Goal: Task Accomplishment & Management: Use online tool/utility

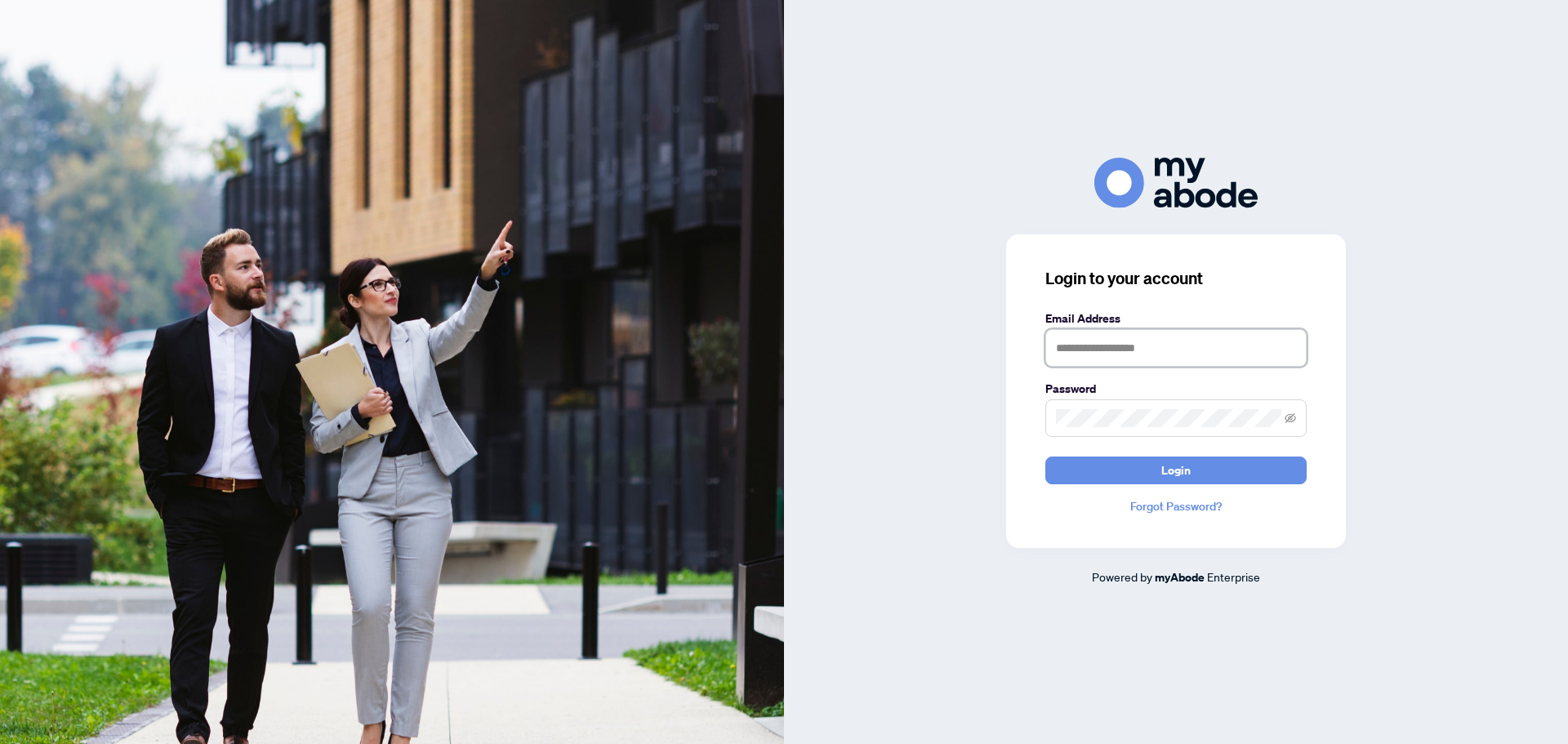
click at [1106, 353] on input "text" at bounding box center [1176, 347] width 262 height 38
type input "**********"
click at [1046, 457] on button "Login" at bounding box center [1176, 470] width 262 height 27
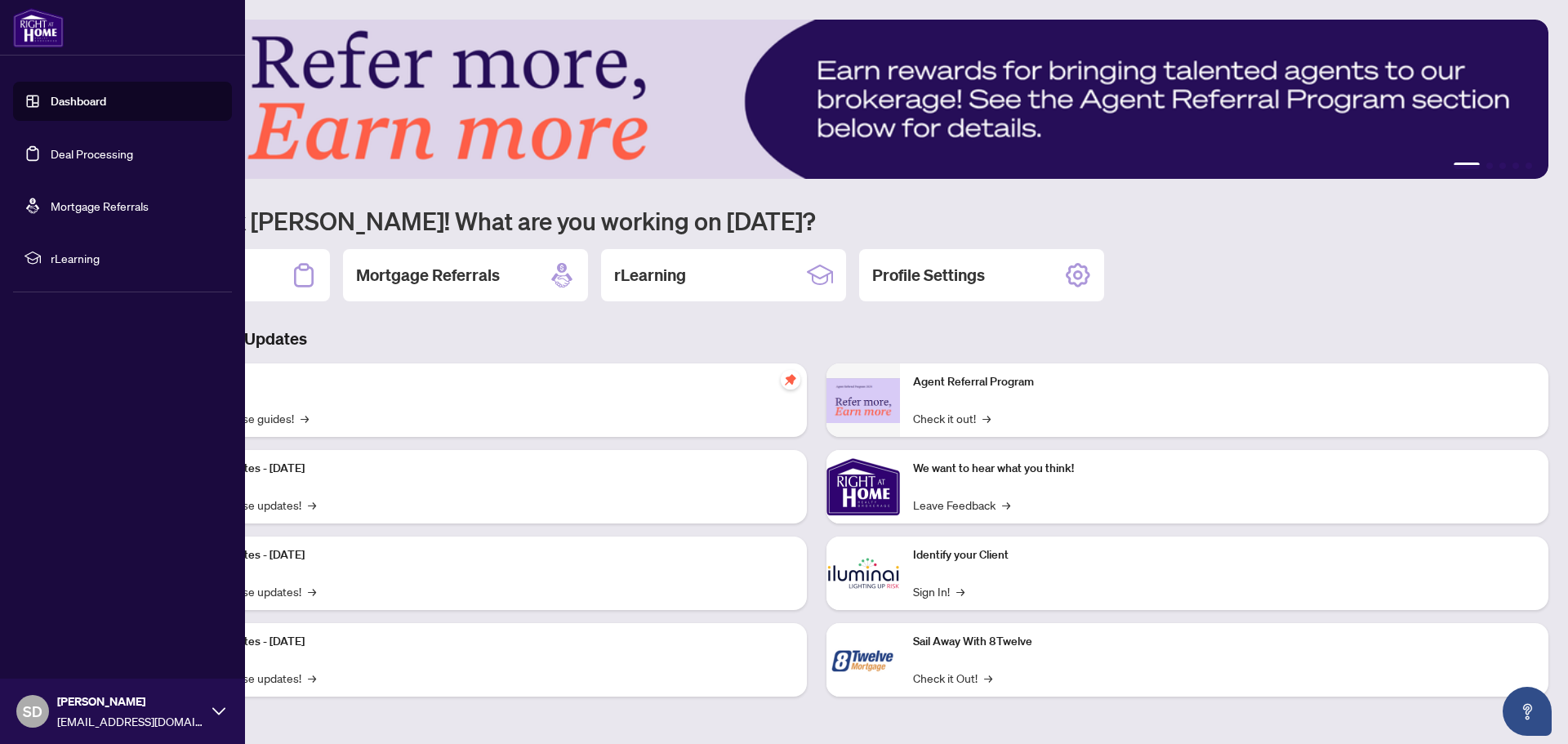
click at [75, 152] on link "Deal Processing" at bounding box center [91, 153] width 82 height 15
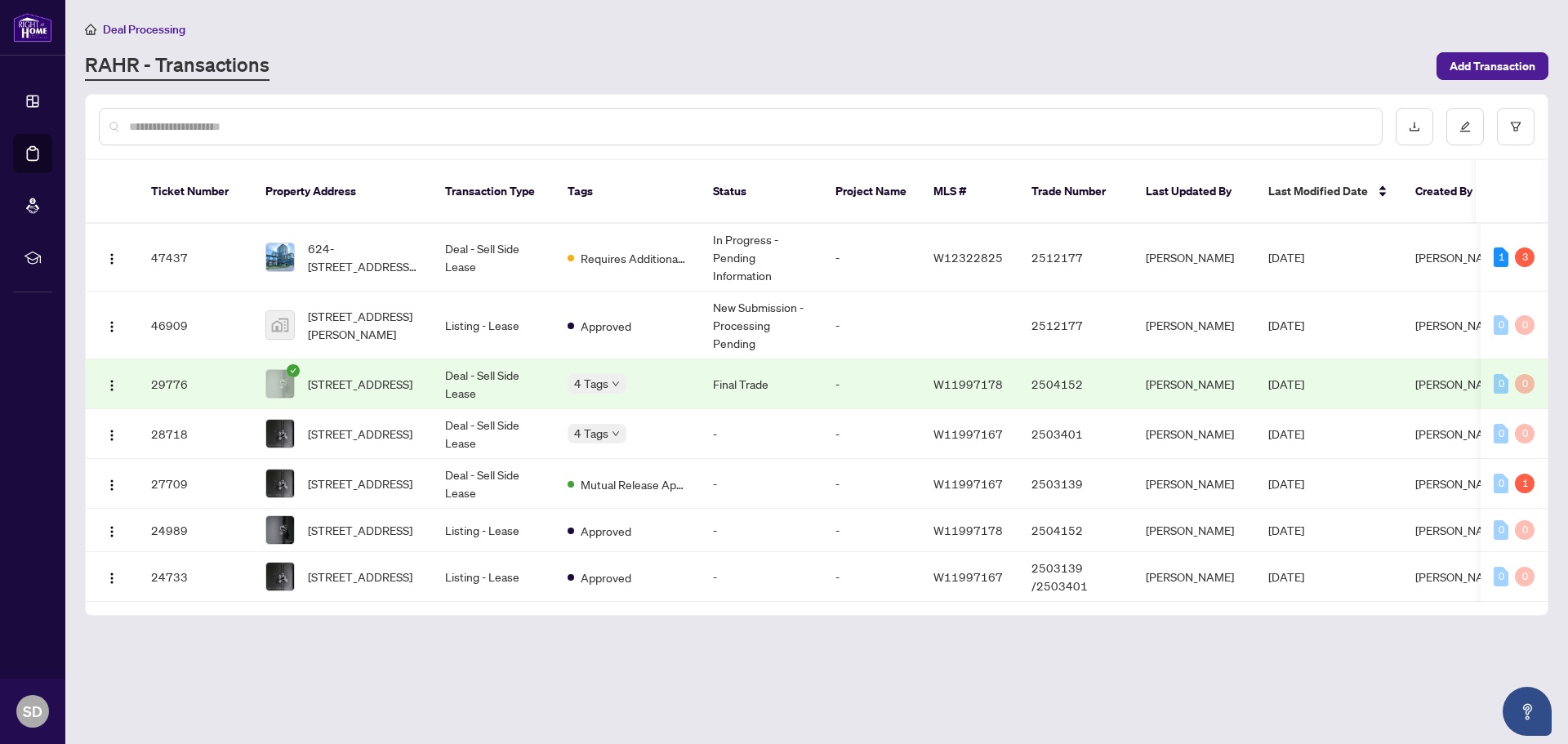
click at [328, 134] on div at bounding box center [741, 126] width 1284 height 38
click at [308, 110] on div at bounding box center [741, 126] width 1284 height 38
click at [265, 118] on input "text" at bounding box center [749, 126] width 1240 height 18
click at [263, 118] on input "text" at bounding box center [749, 126] width 1240 height 18
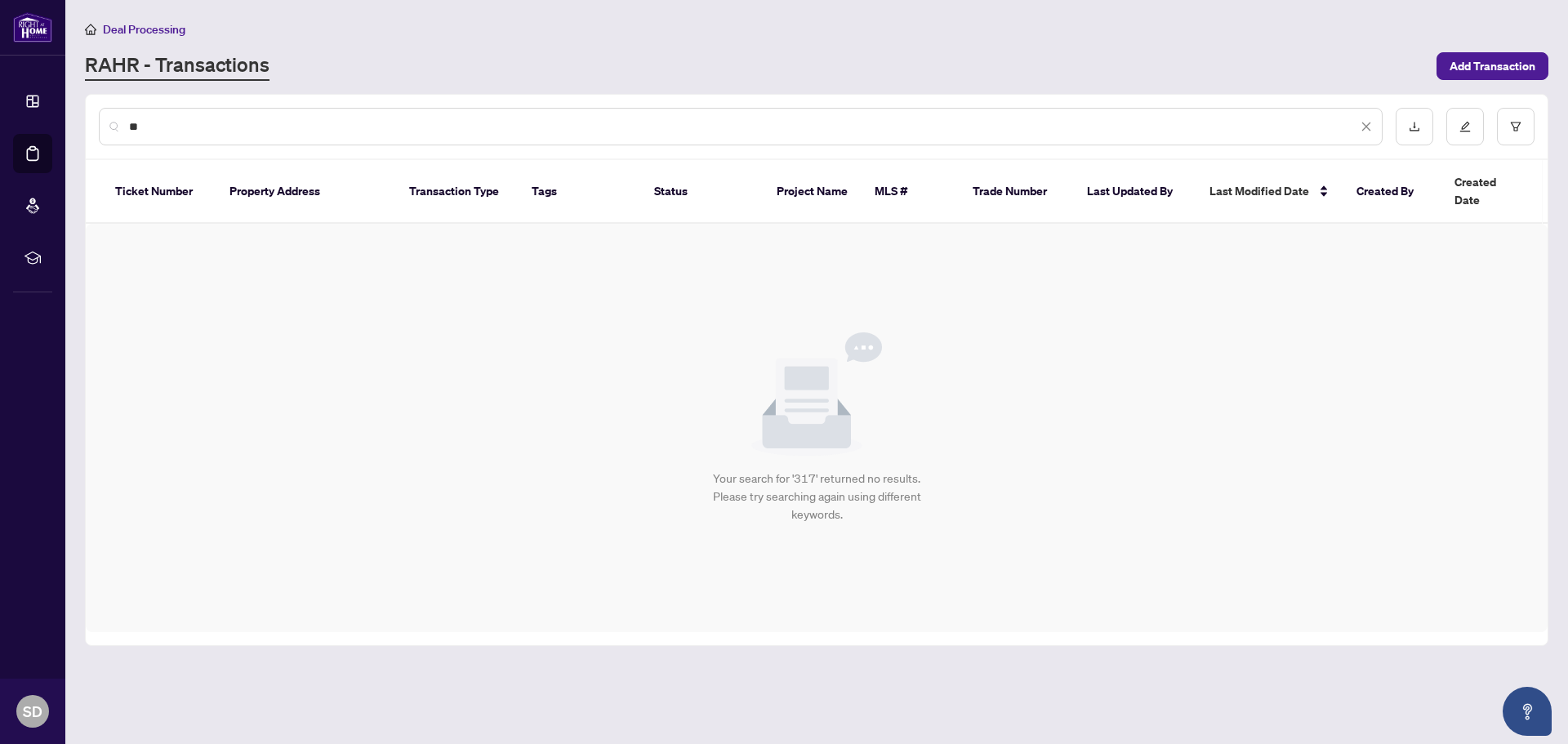
type input "*"
